Goal: Task Accomplishment & Management: Manage account settings

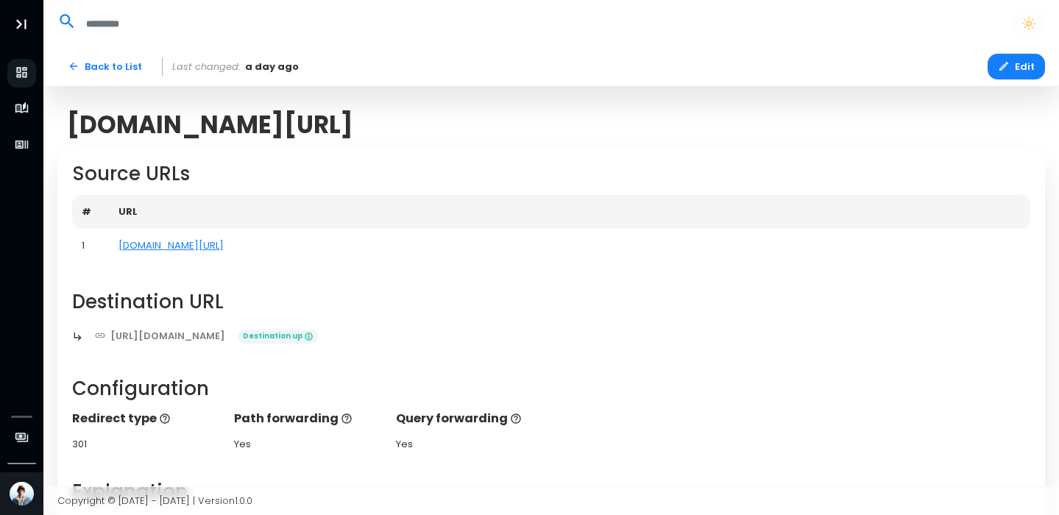
scroll to position [1136, 0]
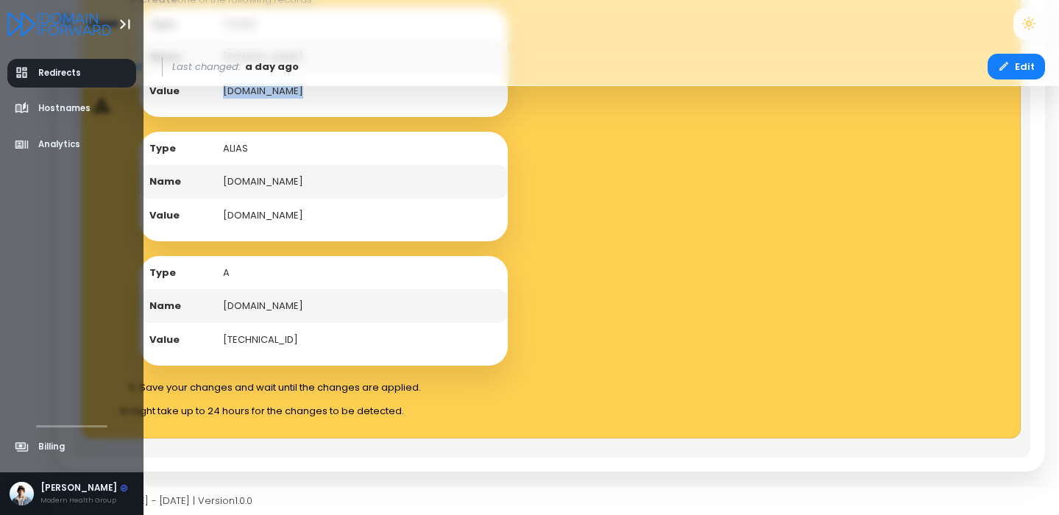
click at [50, 77] on span "Redirects" at bounding box center [59, 73] width 43 height 13
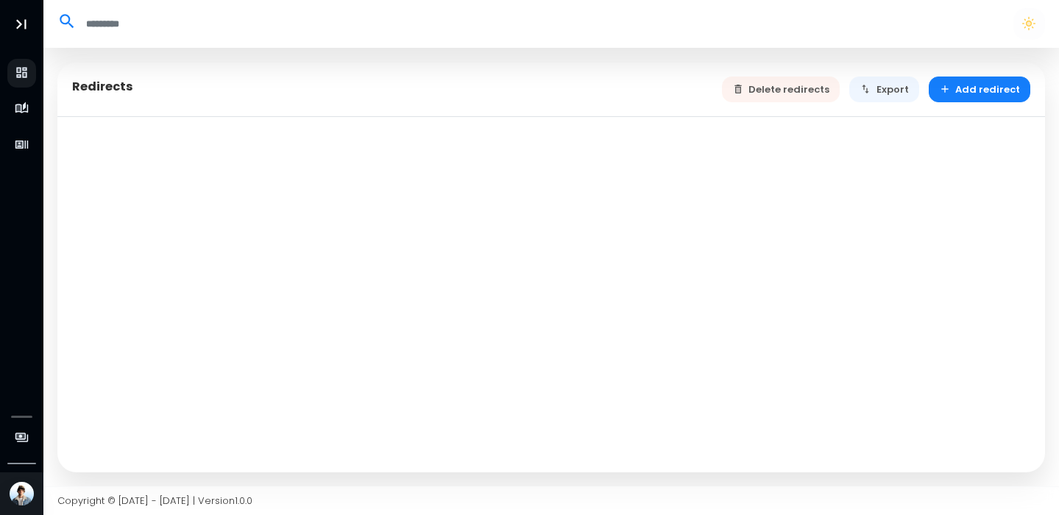
click at [755, 86] on div "Delete redirects Export Add redirect" at bounding box center [876, 90] width 309 height 26
select select "**"
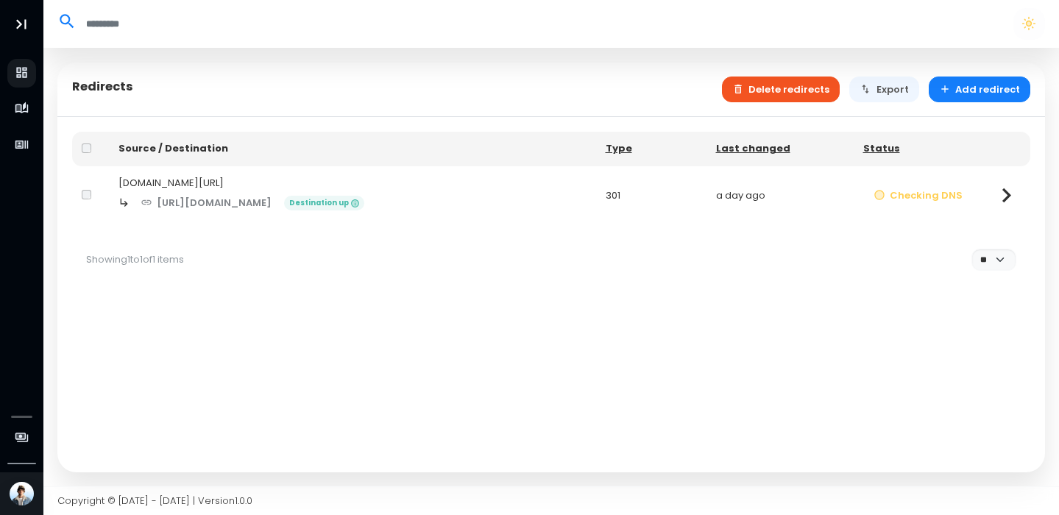
click at [808, 99] on button "Delete redirects" at bounding box center [781, 90] width 118 height 26
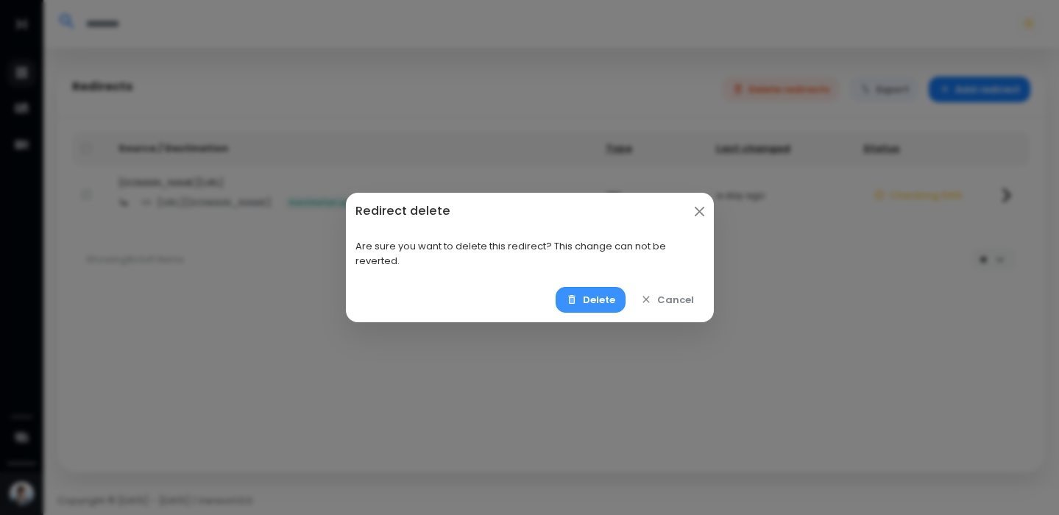
click at [603, 295] on button "Delete" at bounding box center [590, 300] width 70 height 26
click at [575, 297] on icon "button" at bounding box center [571, 299] width 7 height 9
click at [592, 316] on div "Delete Cancel" at bounding box center [530, 299] width 368 height 45
click at [584, 304] on button "Delete" at bounding box center [590, 300] width 70 height 26
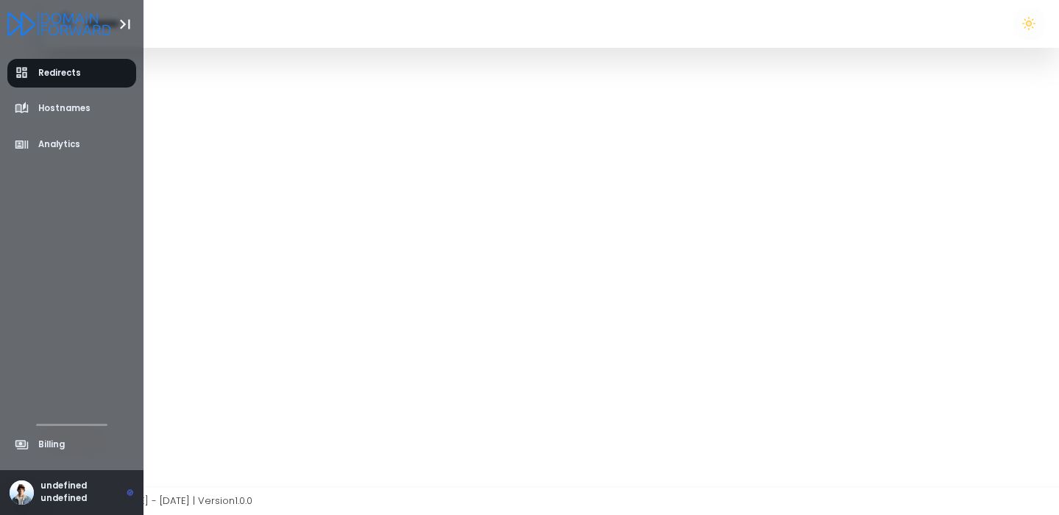
click at [64, 491] on div "undefined undefined" at bounding box center [86, 493] width 93 height 26
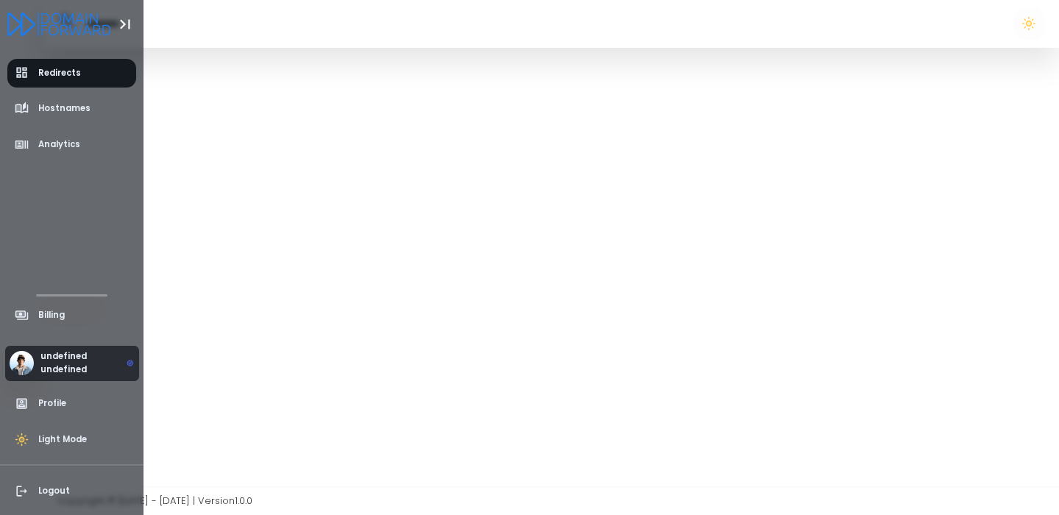
click at [107, 352] on div "undefined undefined" at bounding box center [86, 363] width 93 height 26
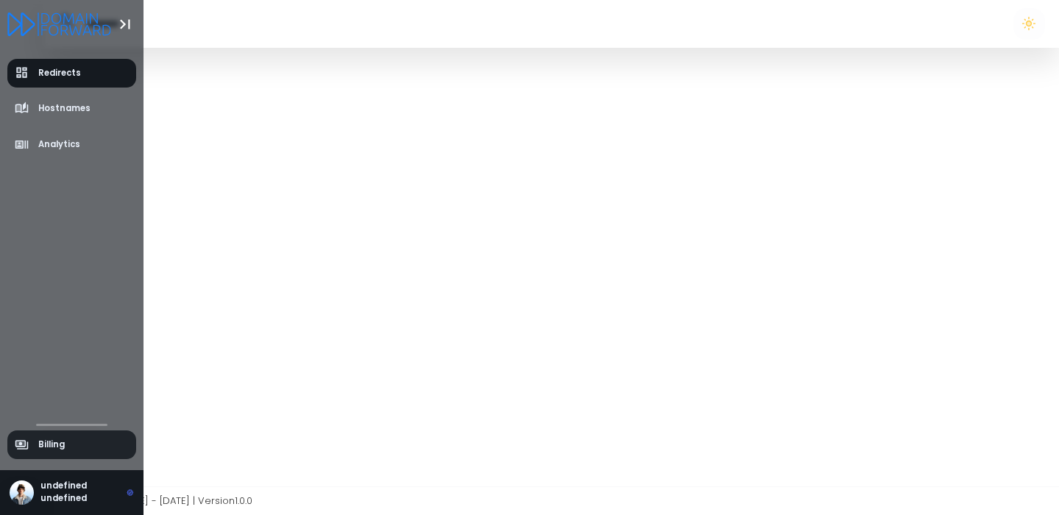
click at [61, 434] on link "Billing" at bounding box center [71, 444] width 129 height 29
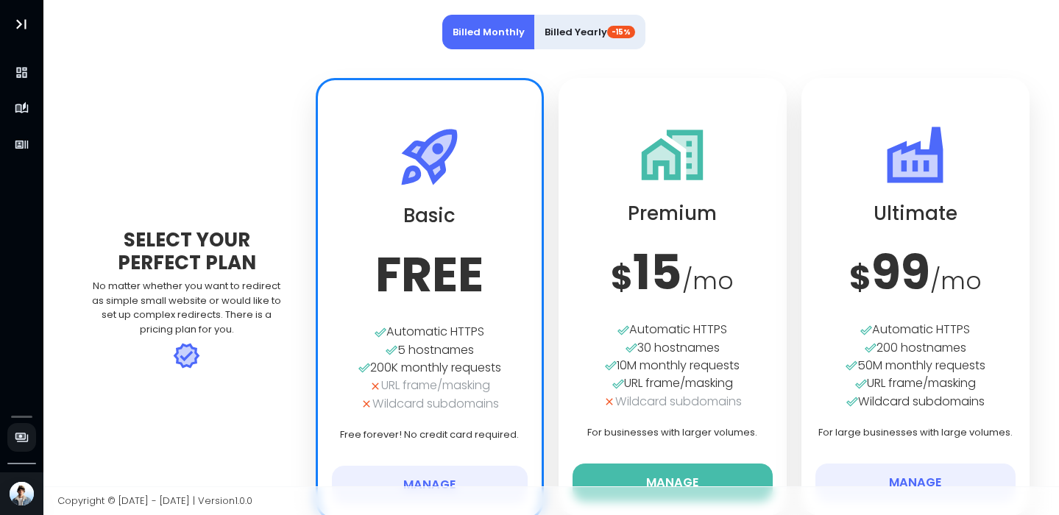
scroll to position [49, 0]
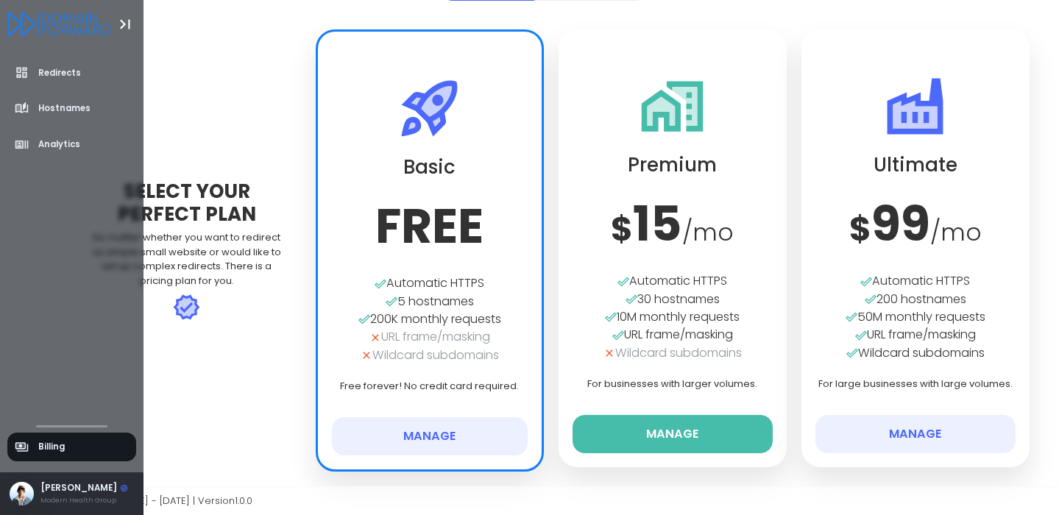
click at [52, 494] on div "[PERSON_NAME]" at bounding box center [84, 488] width 88 height 13
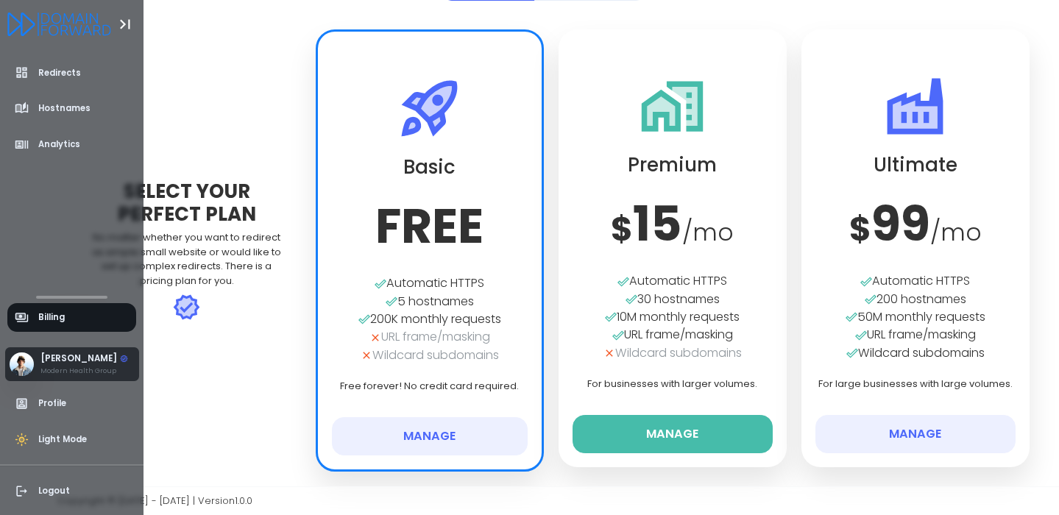
click at [46, 376] on div "Steve Franco Modern Health Group" at bounding box center [72, 364] width 134 height 34
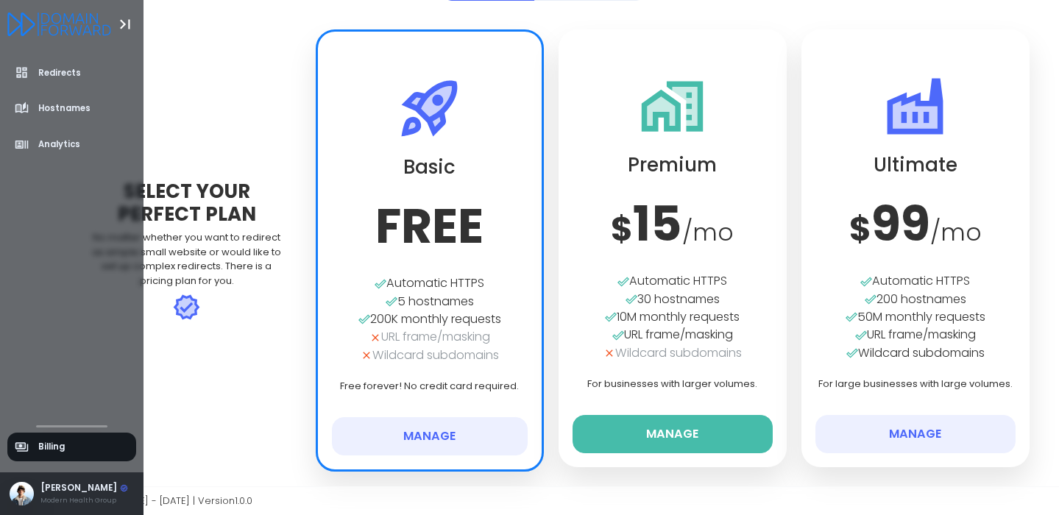
click at [54, 506] on div "Steve Franco Modern Health Group" at bounding box center [71, 493] width 143 height 43
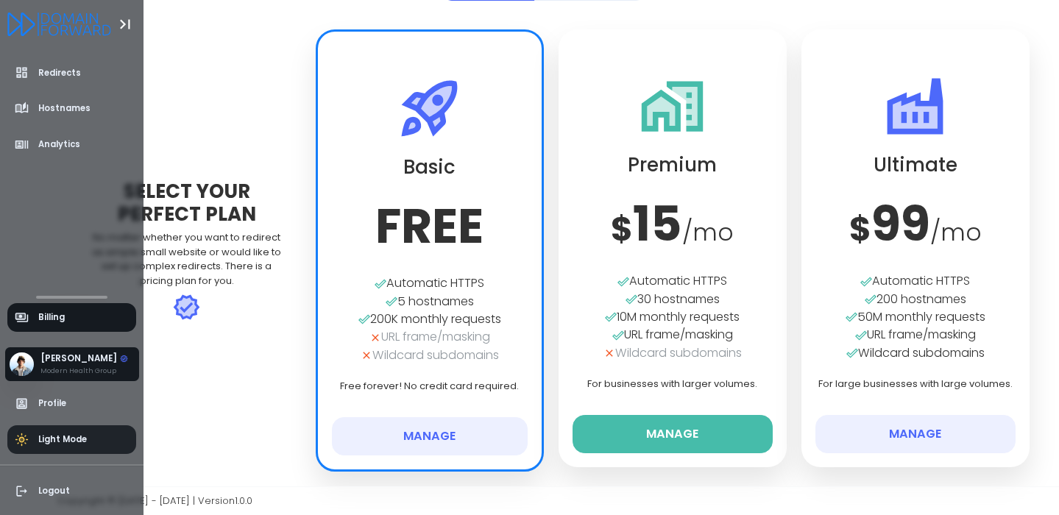
click at [40, 444] on span "Light Mode" at bounding box center [62, 439] width 49 height 13
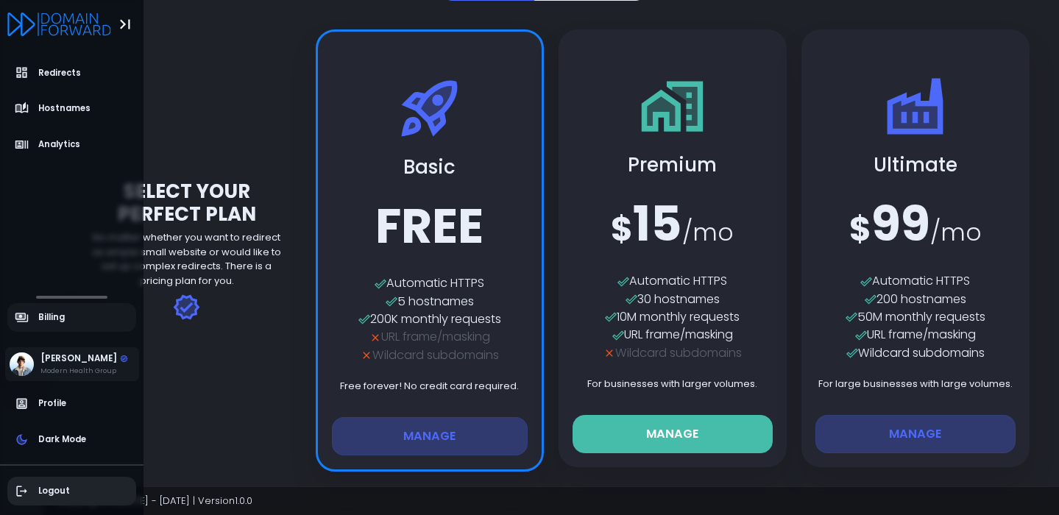
click at [56, 490] on span "Logout" at bounding box center [54, 491] width 32 height 13
